Goal: Check status: Check status

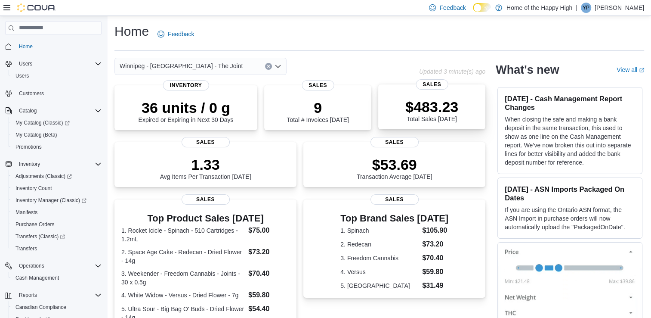
click at [434, 102] on p "$483.23" at bounding box center [432, 106] width 53 height 17
click at [613, 15] on div "Feedback Dark Mode Home of the Happy High | YP [PERSON_NAME]" at bounding box center [535, 7] width 219 height 17
click at [590, 9] on span "YP" at bounding box center [586, 8] width 7 height 10
click at [508, 66] on h2 "What's new" at bounding box center [527, 70] width 63 height 14
click at [9, 9] on icon at bounding box center [6, 7] width 7 height 7
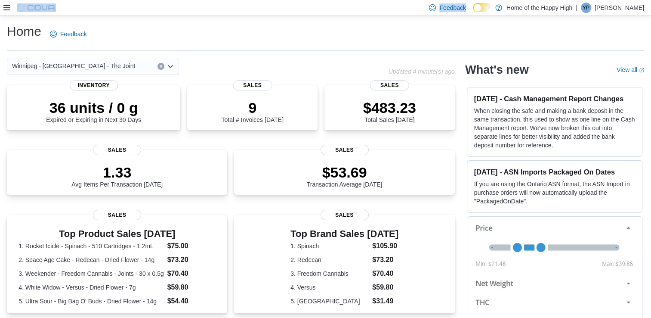
click at [9, 9] on icon at bounding box center [6, 7] width 7 height 7
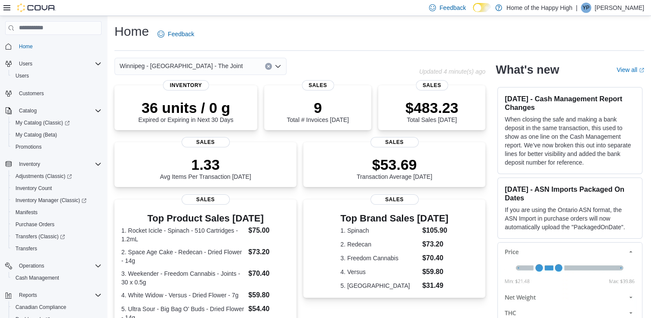
click at [236, 39] on div "Home Feedback" at bounding box center [380, 34] width 530 height 22
